Goal: Find specific page/section: Find specific page/section

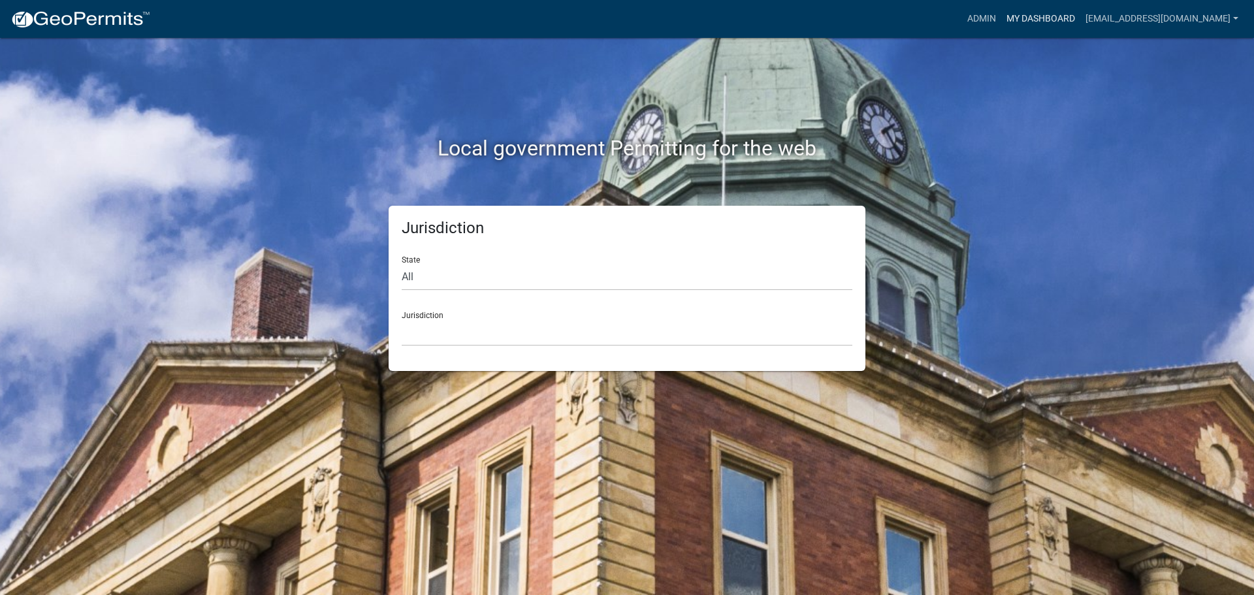
click at [1008, 21] on link "My Dashboard" at bounding box center [1040, 19] width 79 height 25
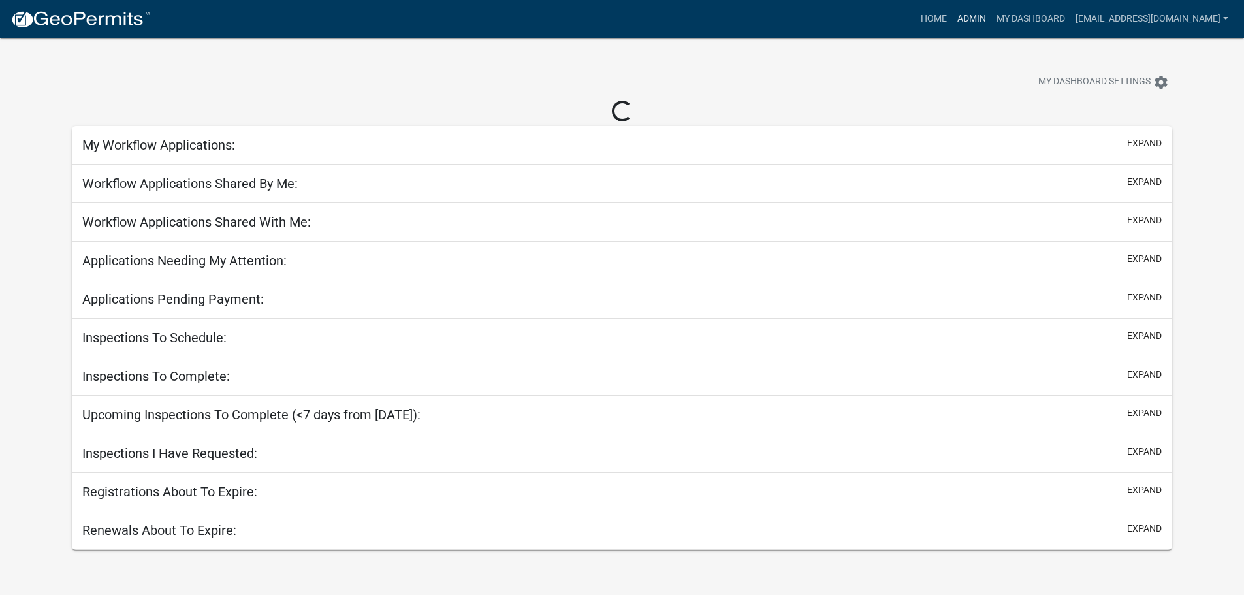
select select "3: 100"
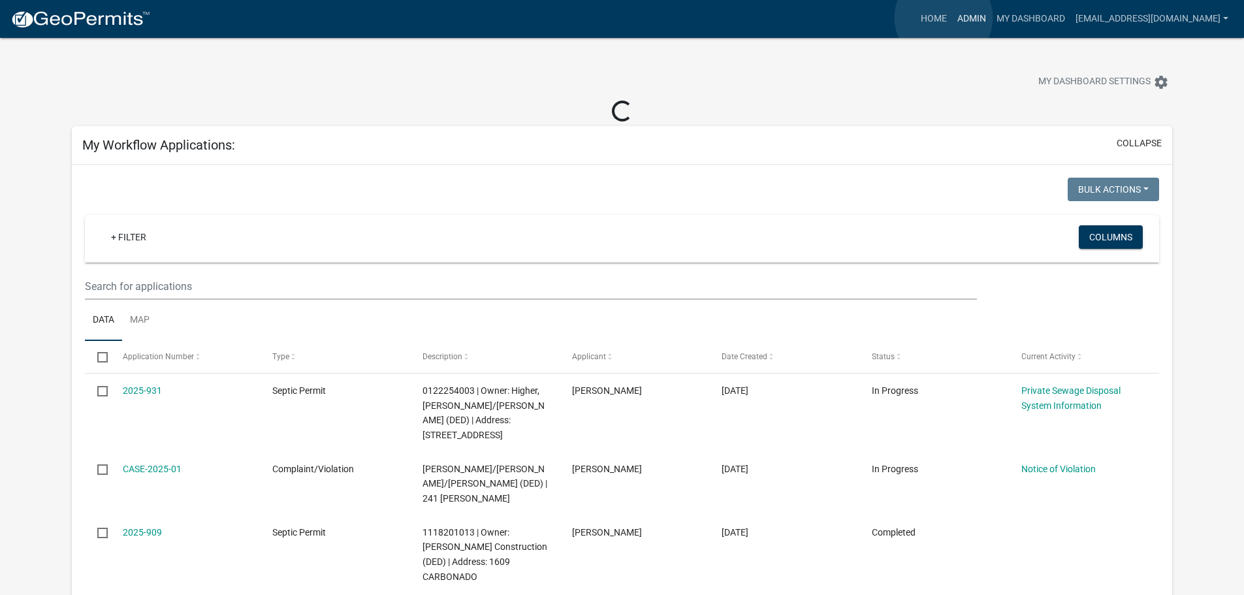
click at [952, 18] on link "Admin" at bounding box center [971, 19] width 39 height 25
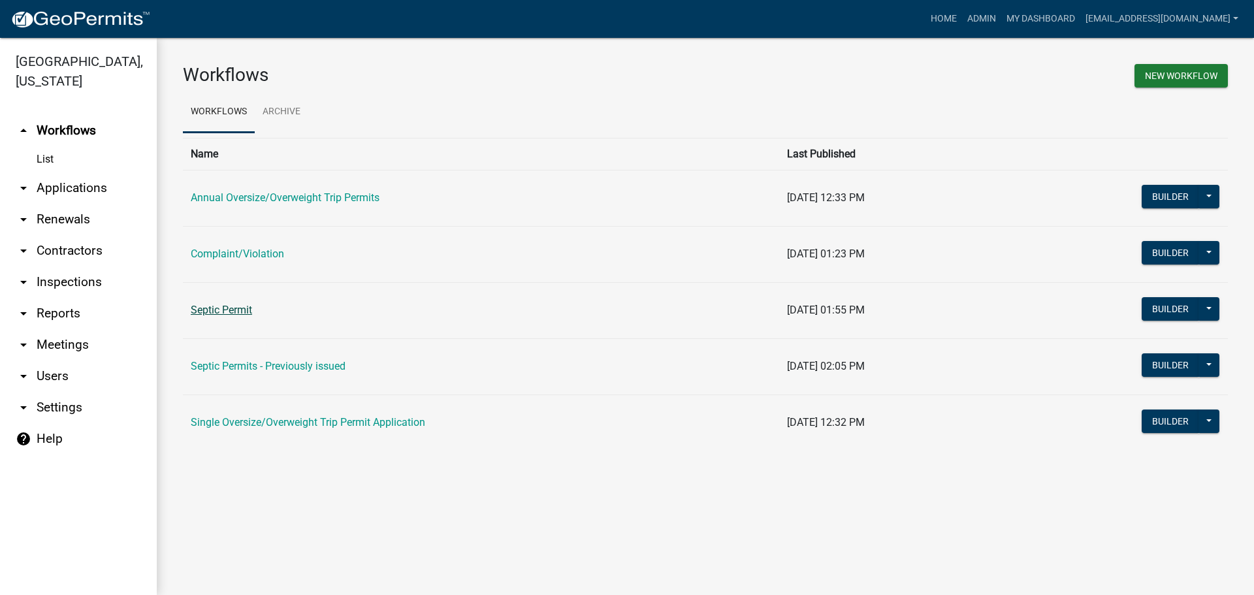
click at [230, 308] on link "Septic Permit" at bounding box center [221, 310] width 61 height 12
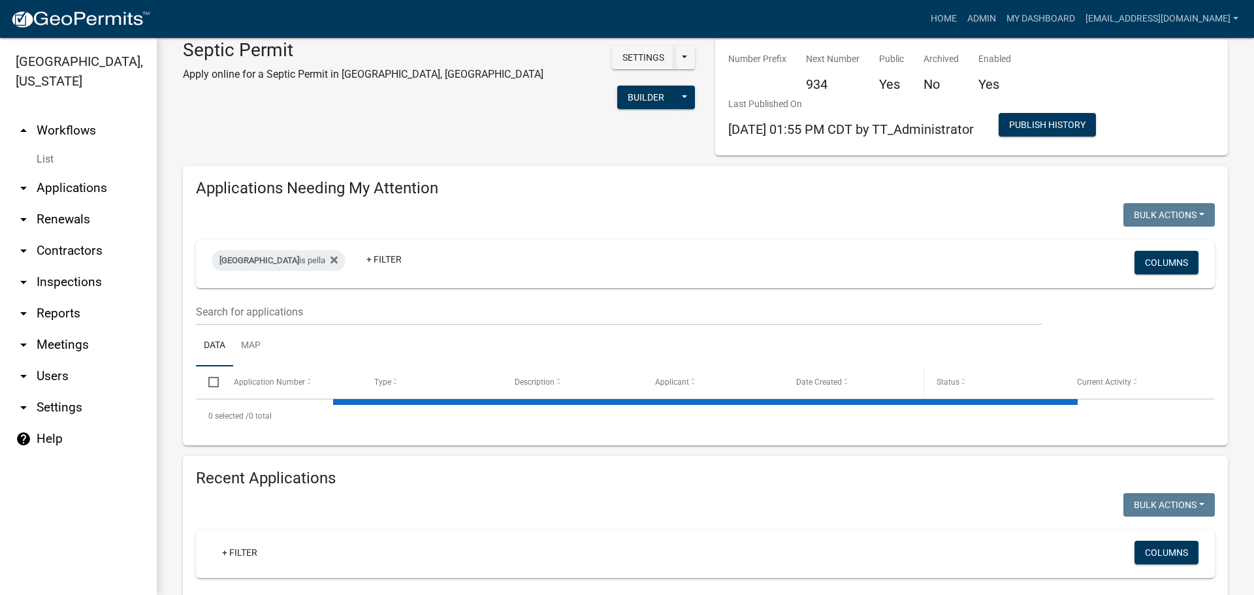
select select "3: 100"
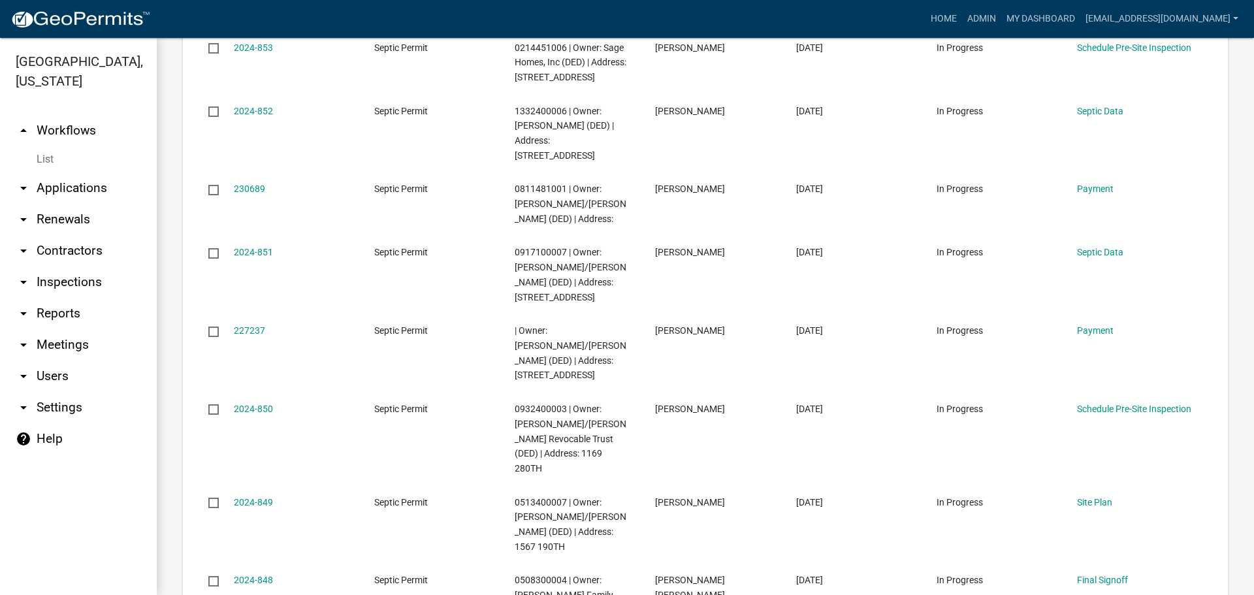
scroll to position [8755, 0]
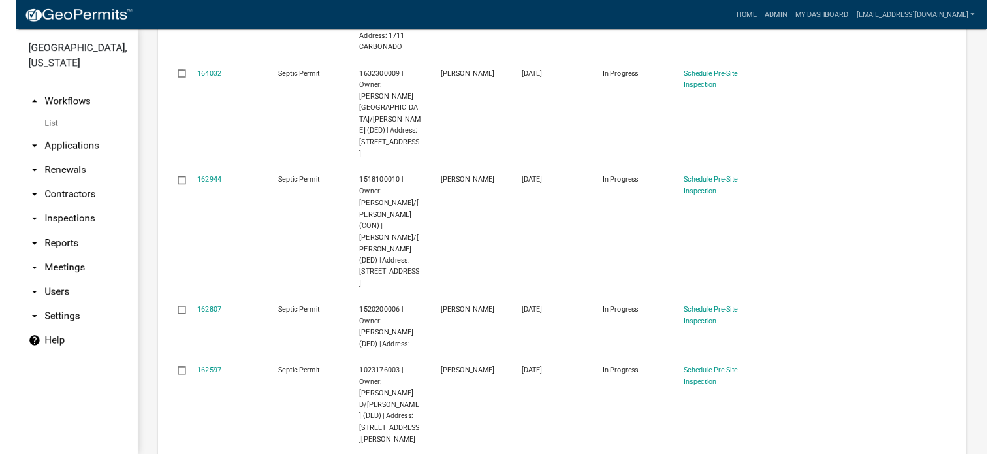
scroll to position [3927, 0]
